Goal: Transaction & Acquisition: Book appointment/travel/reservation

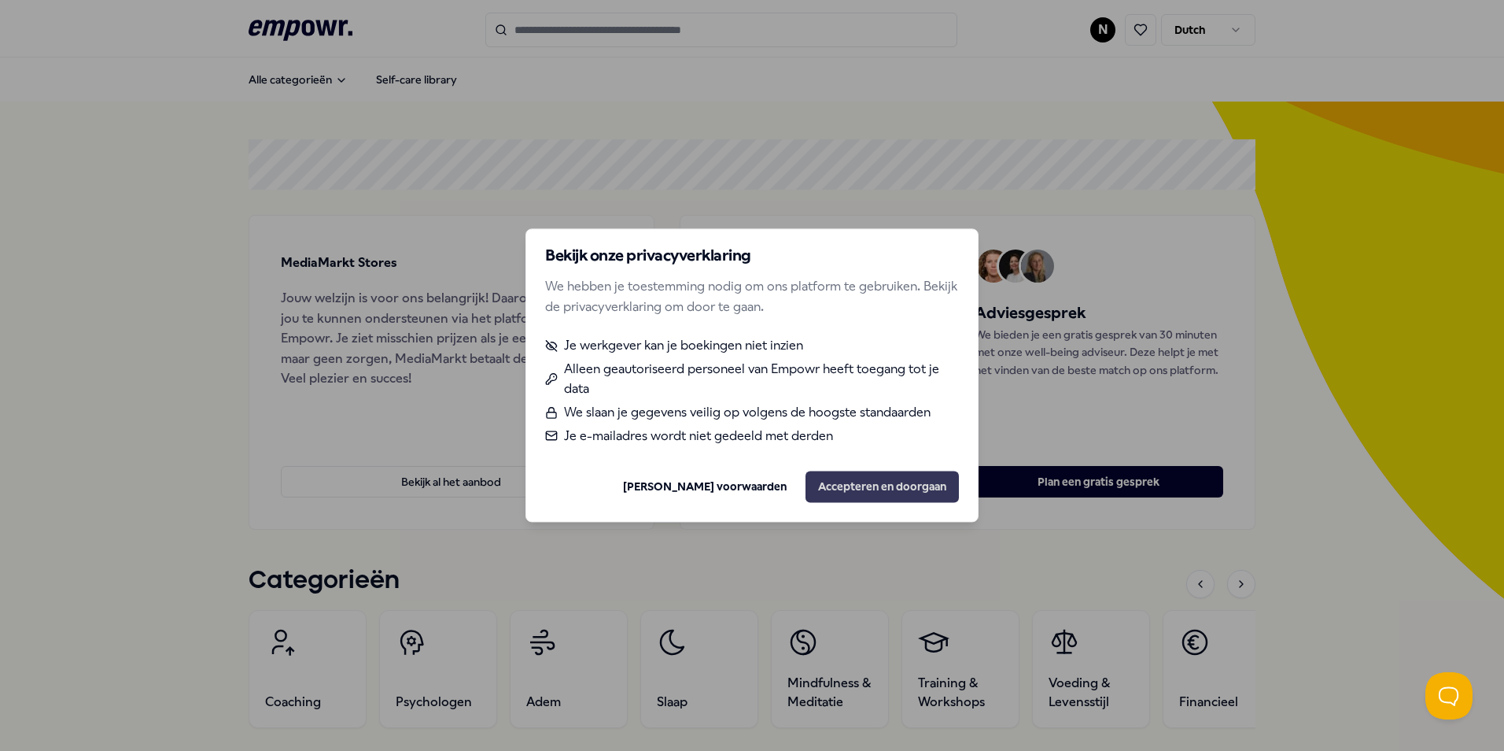
click at [876, 488] on button "Accepteren en doorgaan" at bounding box center [882, 486] width 153 height 31
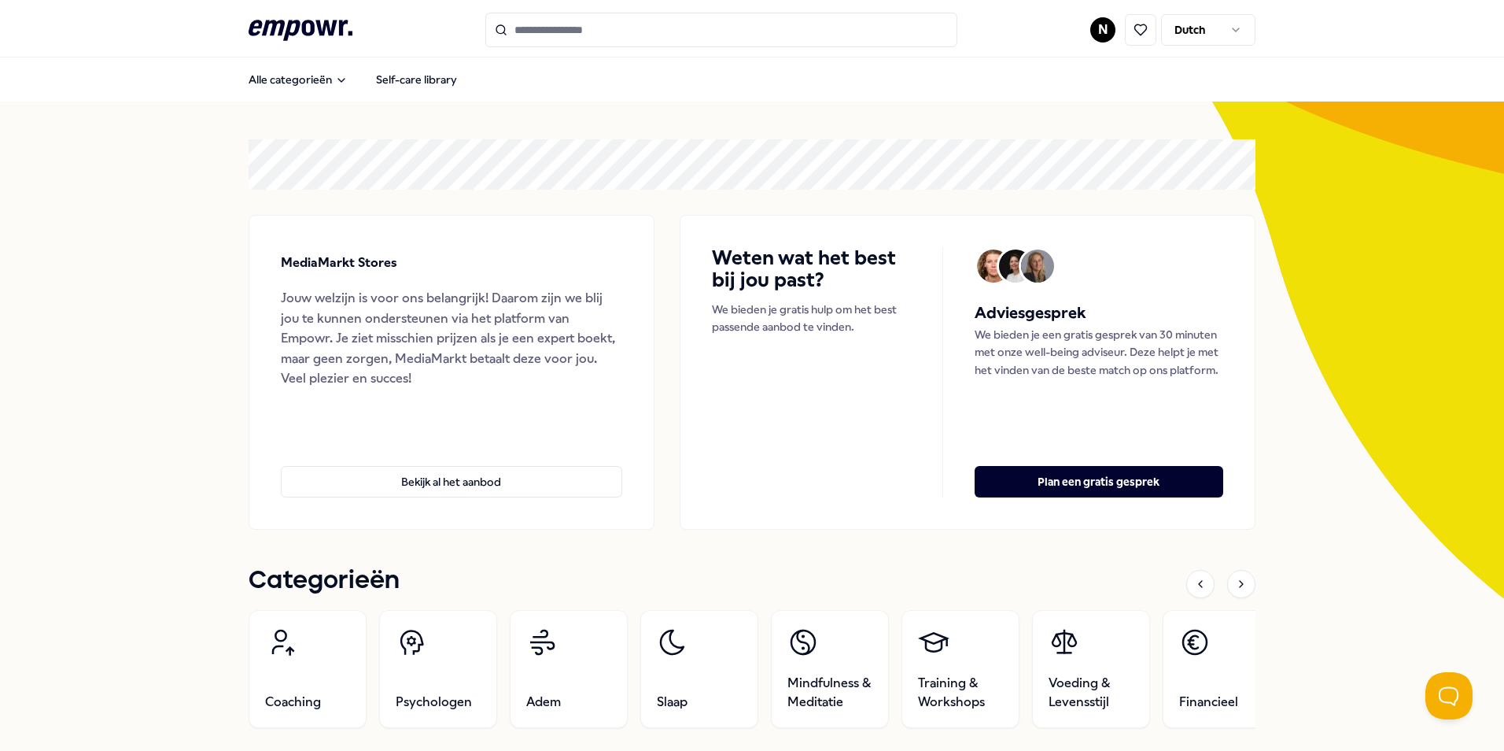
click at [1100, 26] on html ".empowr-logo_svg__cls-1{fill:#03032f} N Dutch Alle categorieën Self-care librar…" at bounding box center [752, 375] width 1504 height 751
click at [1061, 85] on div "Dashboard" at bounding box center [1098, 82] width 156 height 46
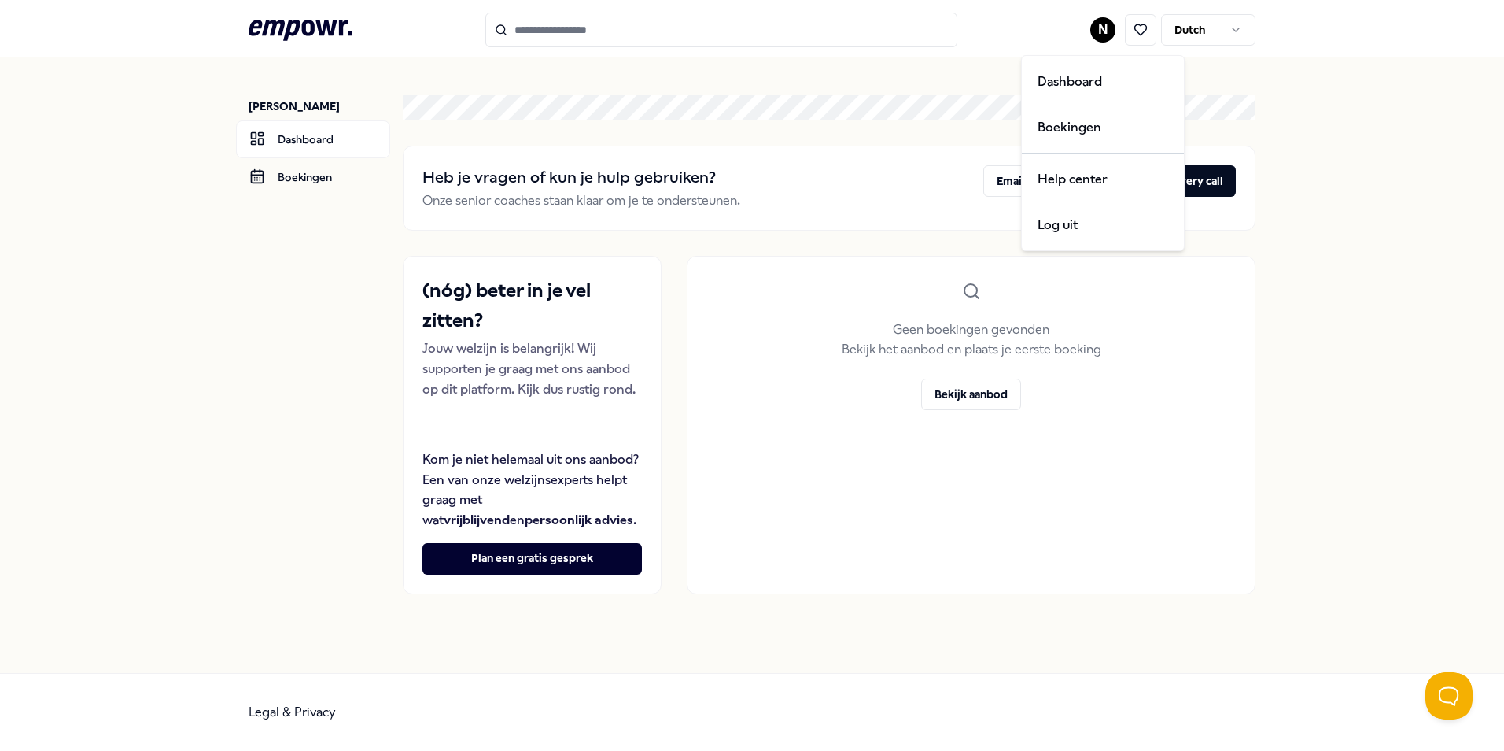
click at [1105, 30] on html ".empowr-logo_svg__cls-1{fill:#03032f} N Dutch [PERSON_NAME] Dashboard Boekingen…" at bounding box center [752, 375] width 1504 height 751
click at [1090, 124] on div "Boekingen" at bounding box center [1103, 128] width 156 height 46
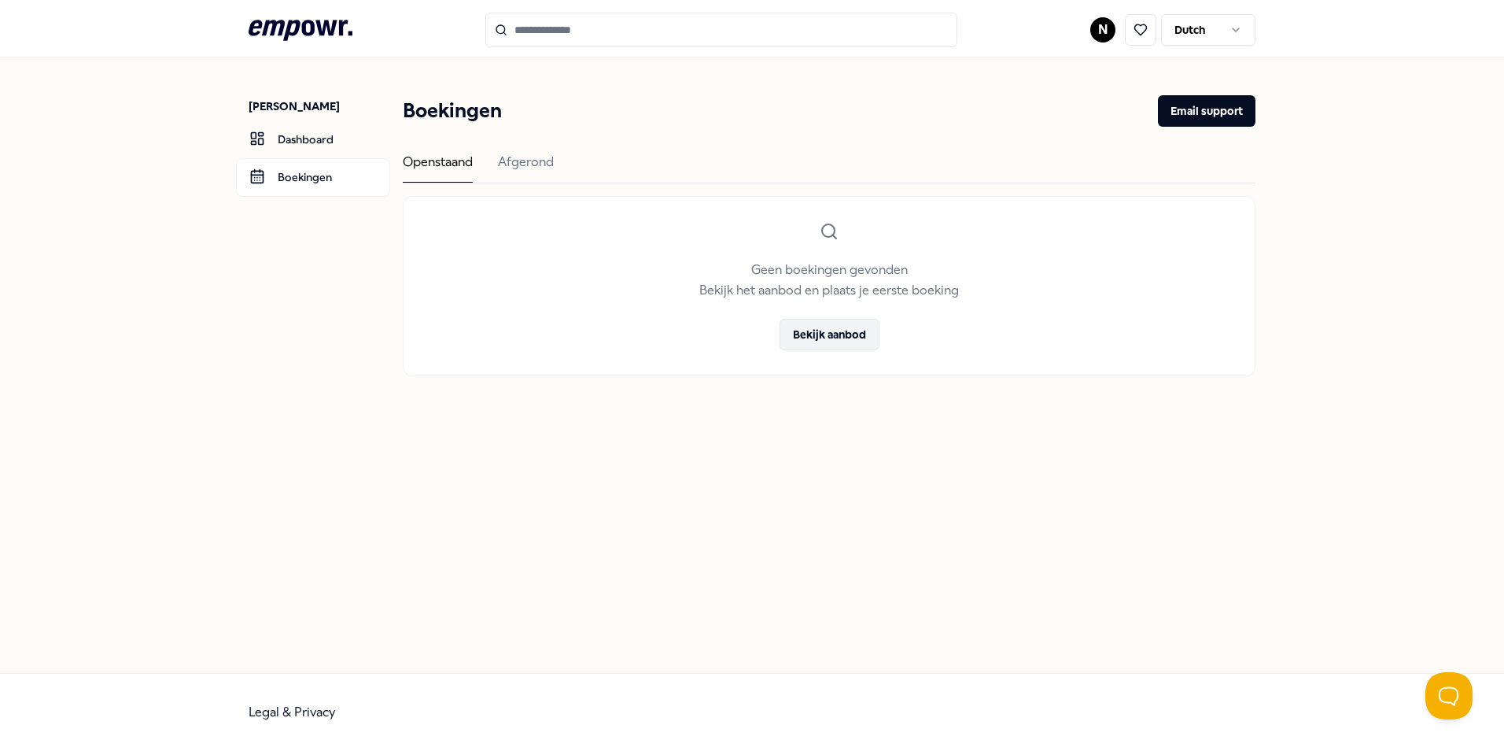
click at [824, 334] on button "Bekijk aanbod" at bounding box center [830, 334] width 100 height 31
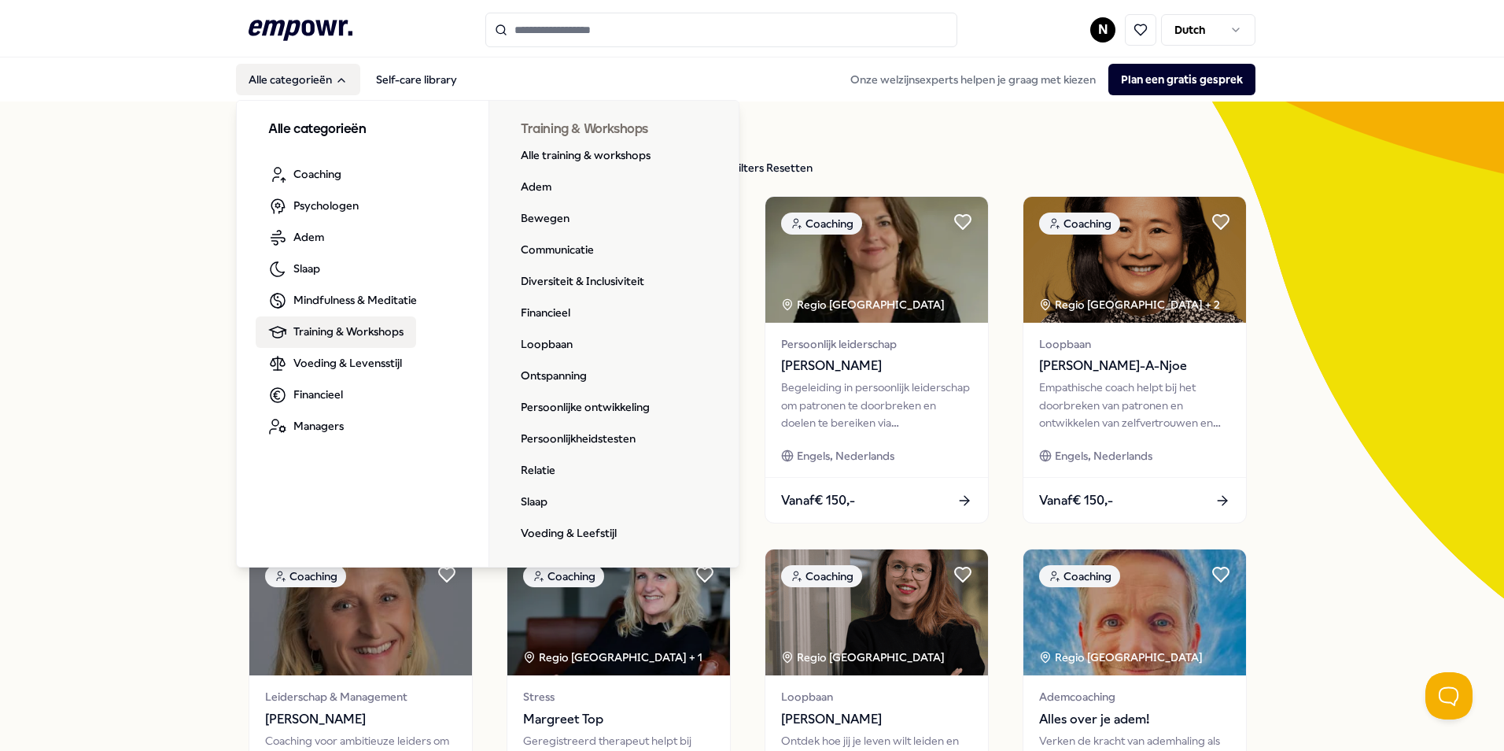
click at [312, 327] on span "Training & Workshops" at bounding box center [348, 331] width 110 height 17
